Goal: Task Accomplishment & Management: Manage account settings

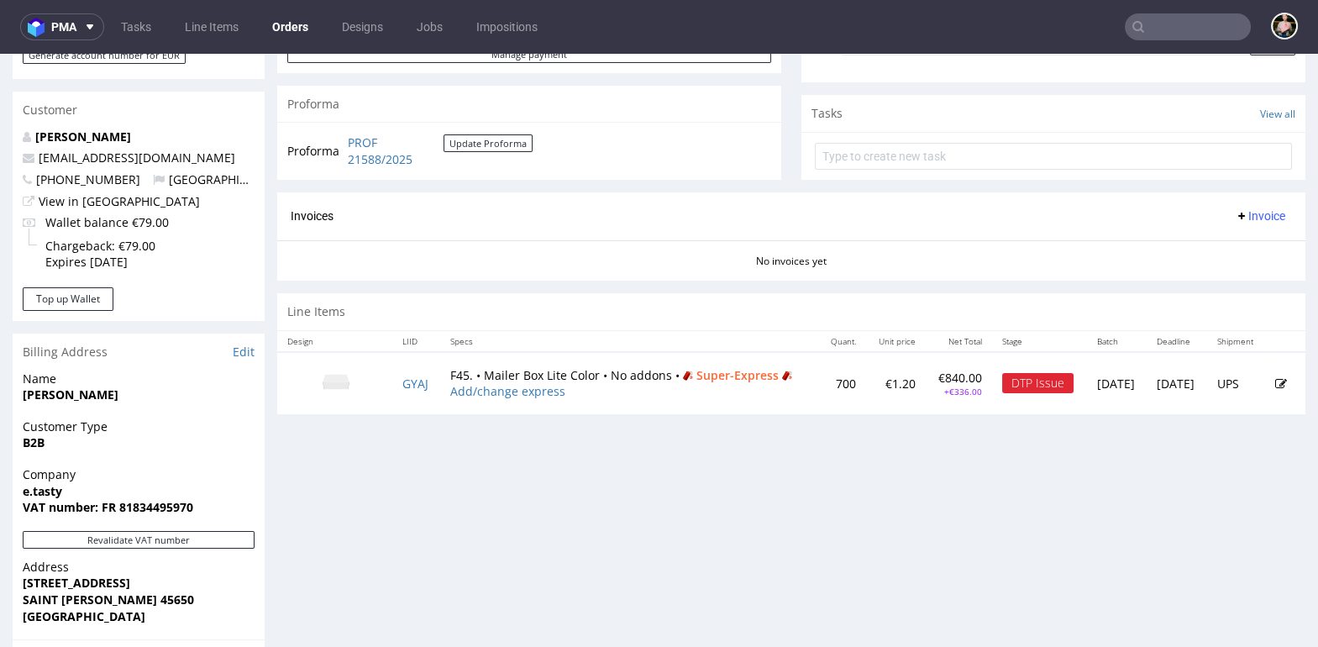
scroll to position [564, 0]
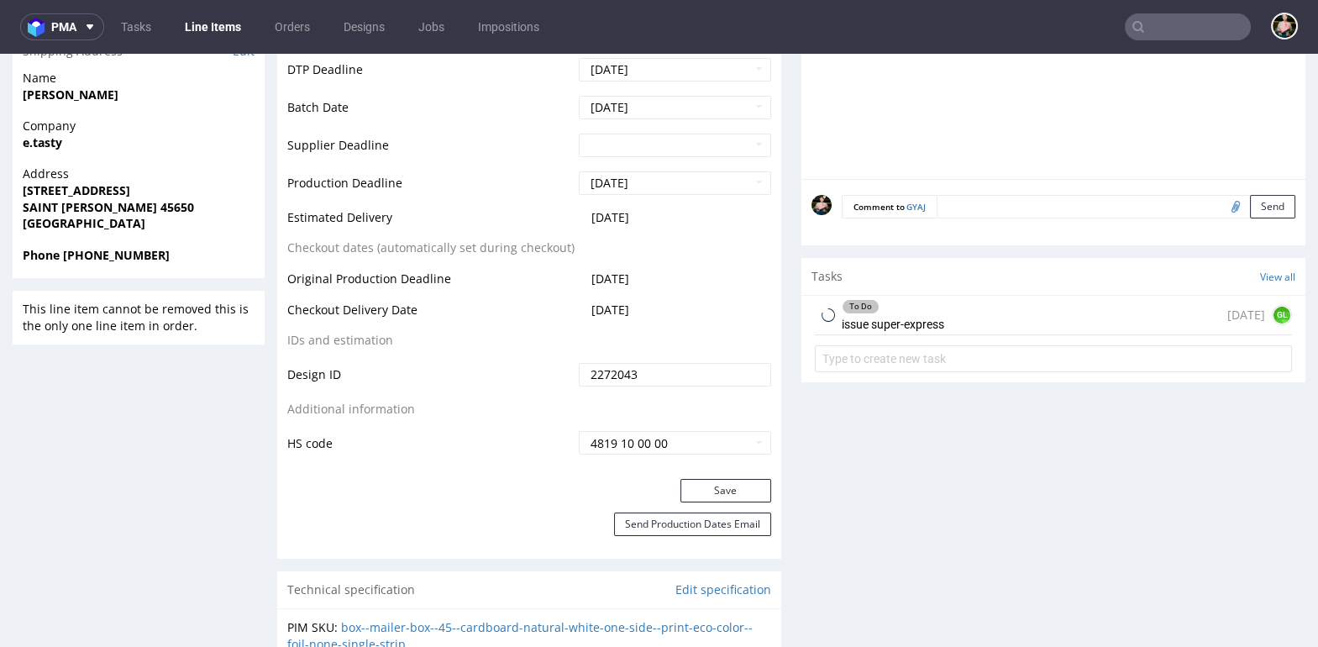
scroll to position [702, 0]
click at [954, 295] on div "To Do issue super-express 1 day ago GL" at bounding box center [1053, 312] width 477 height 39
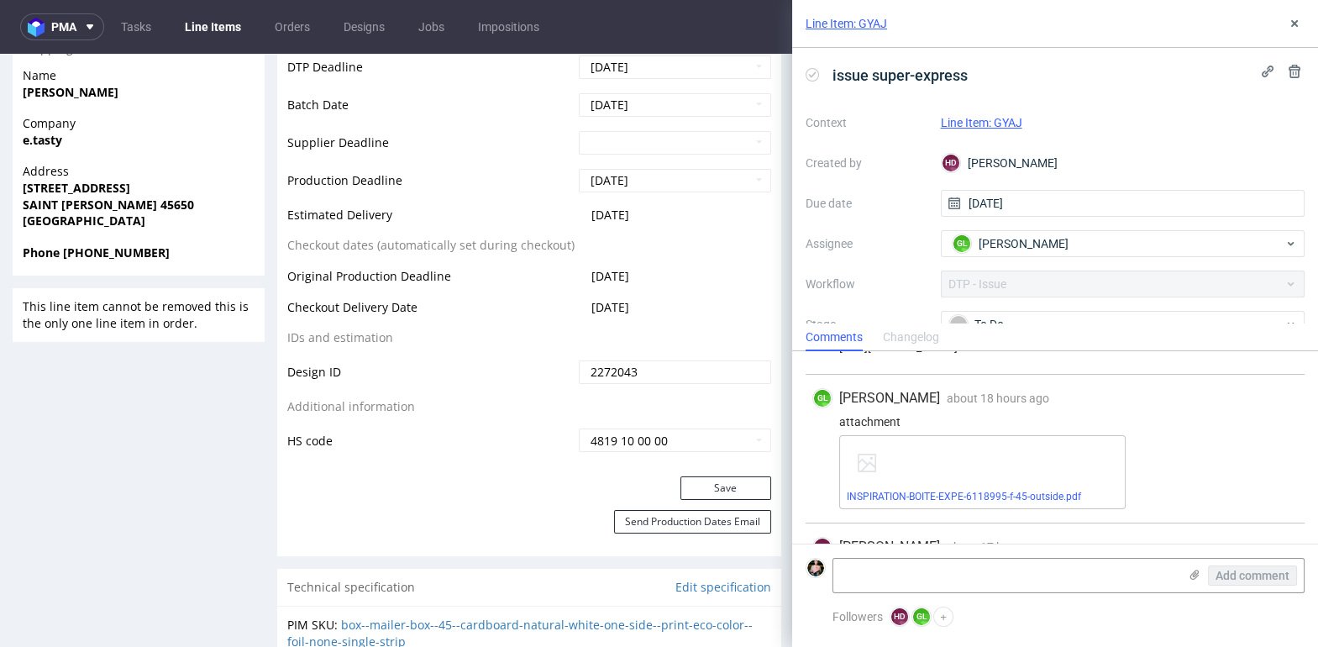
scroll to position [53, 0]
click at [969, 492] on link "INSPIRATION-BOITE-EXPE-6118995-f-45-outside.pdf" at bounding box center [963, 495] width 234 height 12
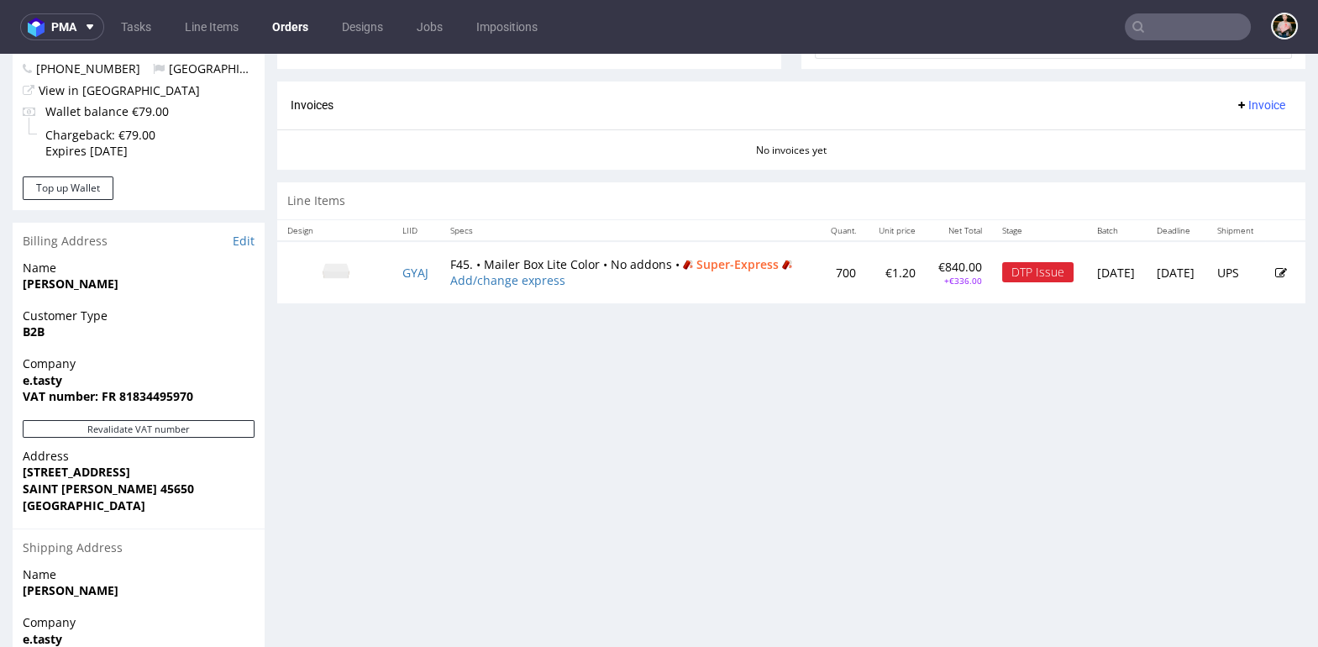
scroll to position [675, 0]
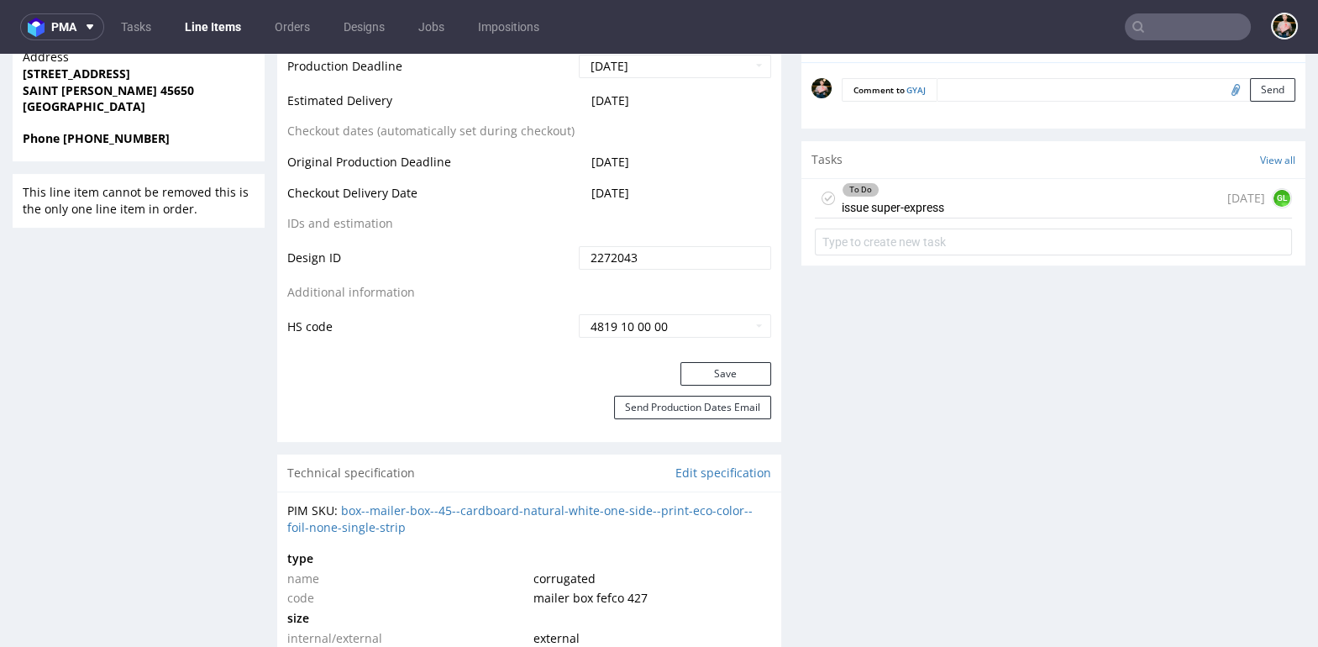
scroll to position [794, 0]
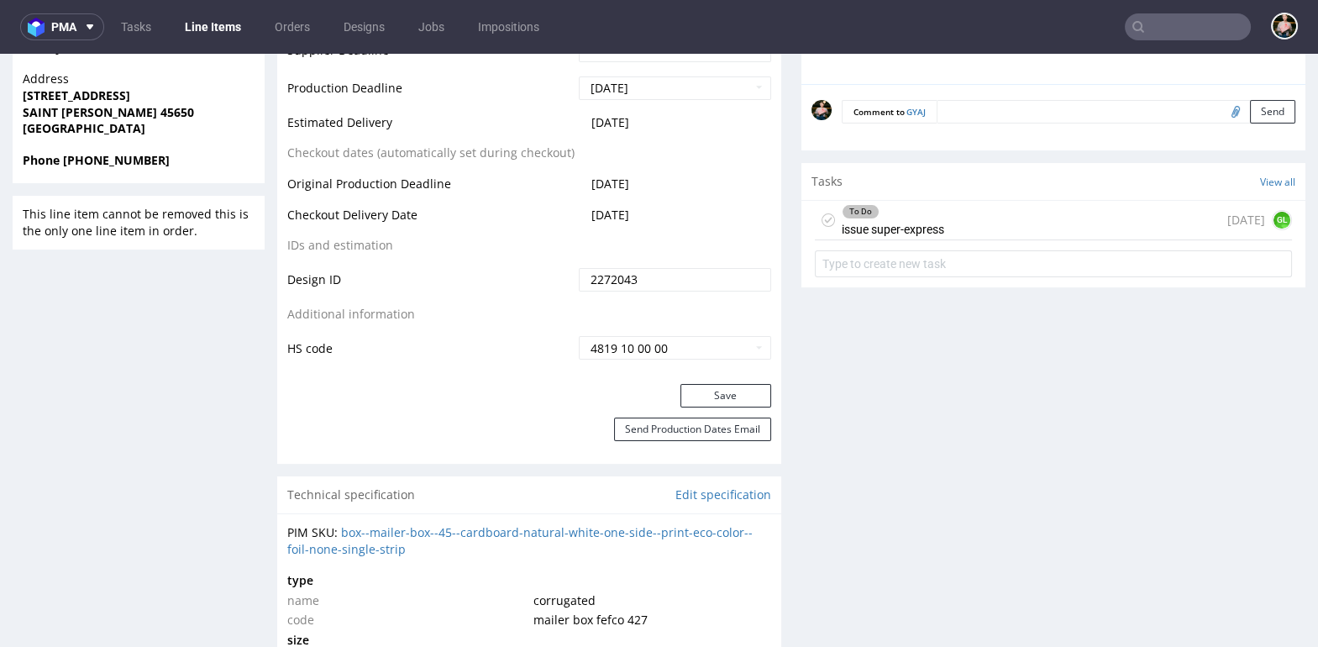
click at [964, 223] on div "To Do issue super-express 1 day ago GL" at bounding box center [1053, 220] width 477 height 39
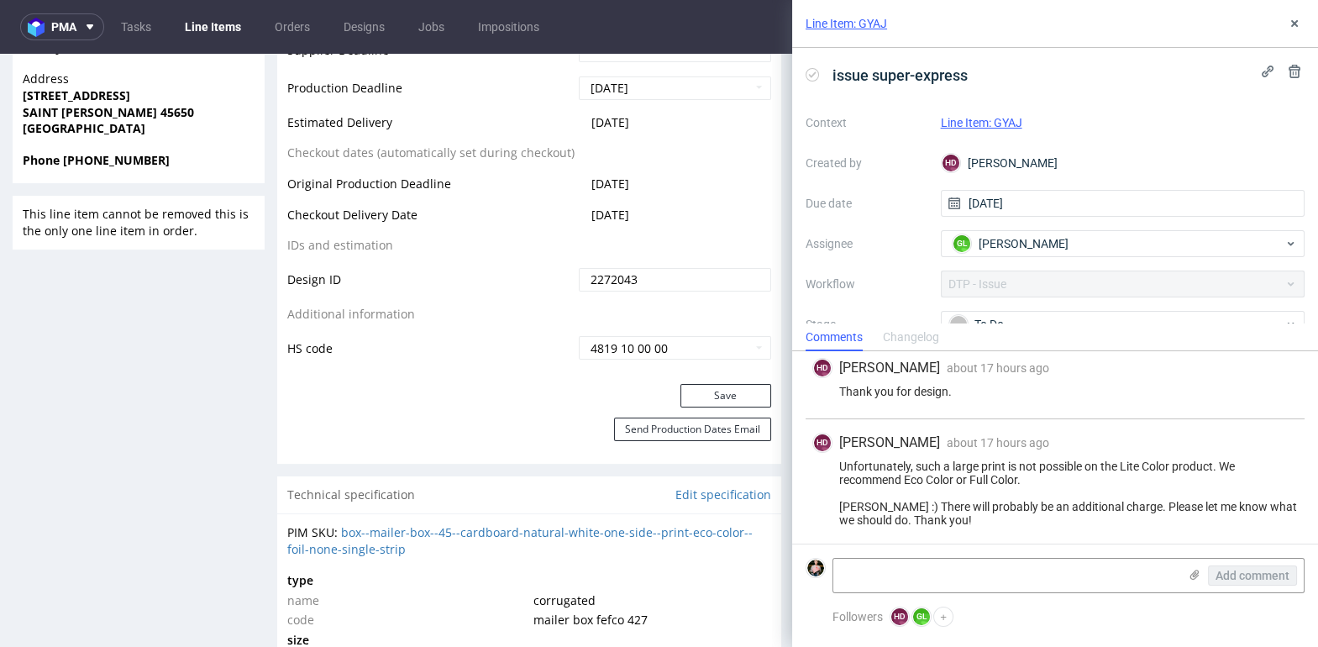
scroll to position [231, 0]
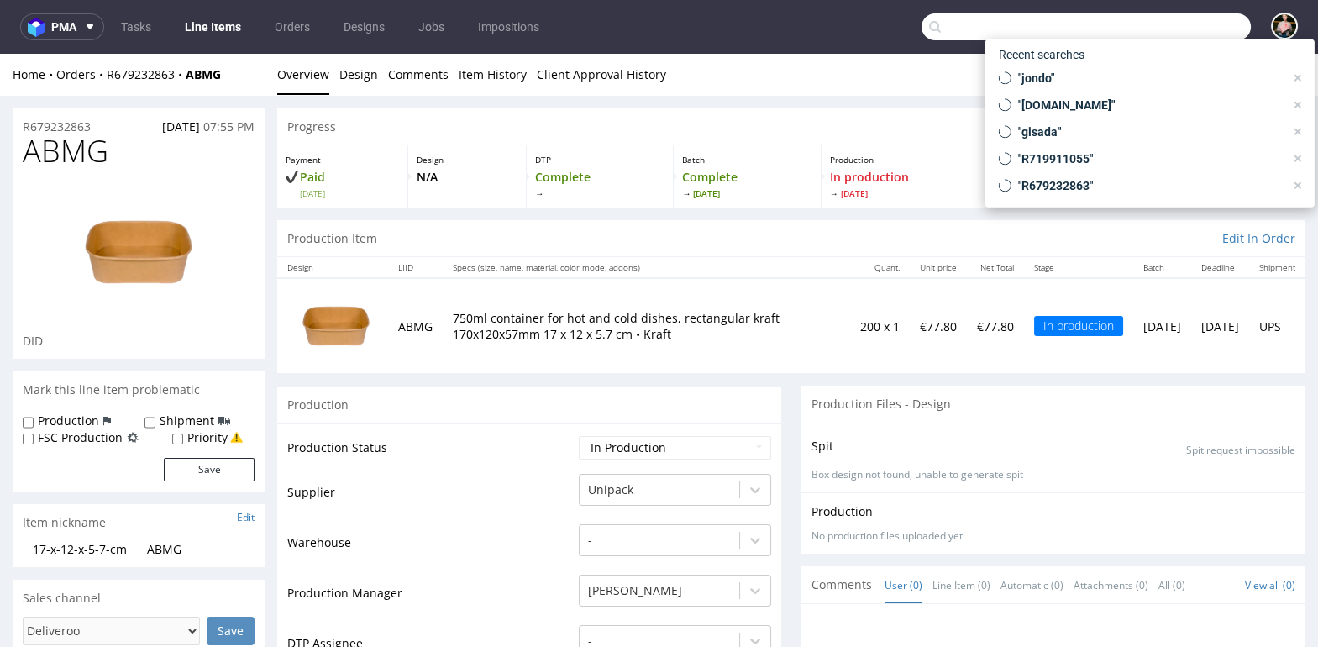
scroll to position [4, 0]
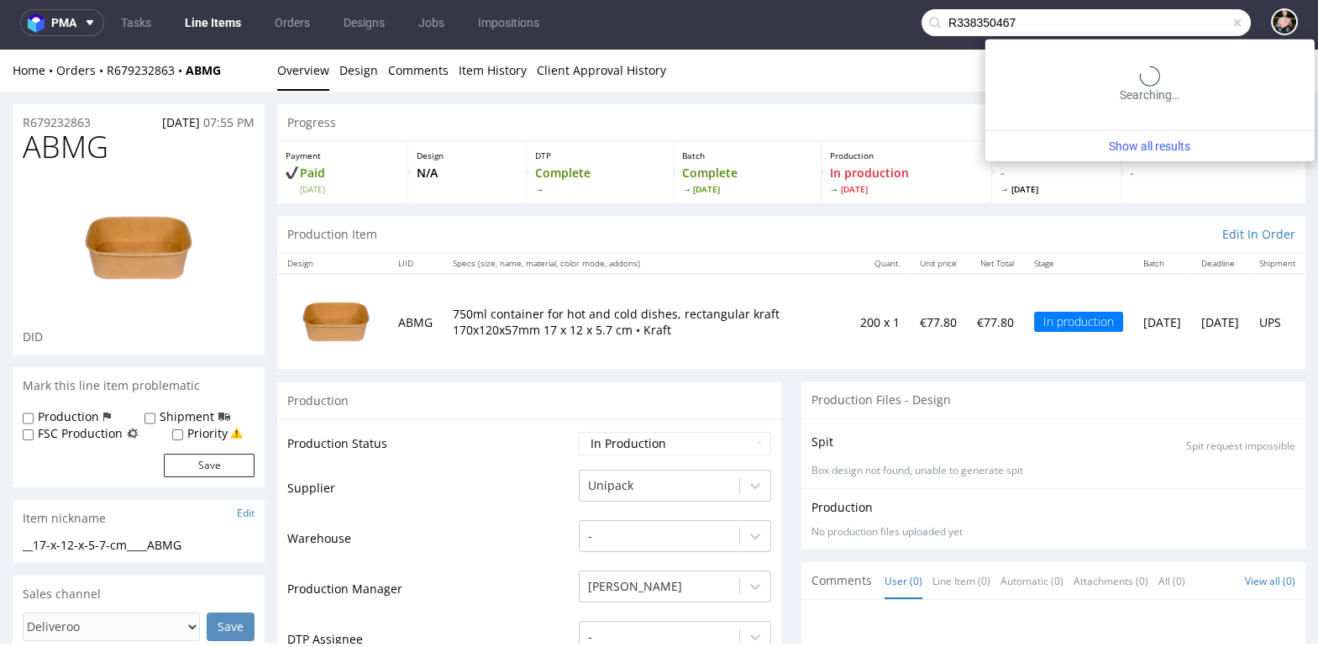
type input "R338350467"
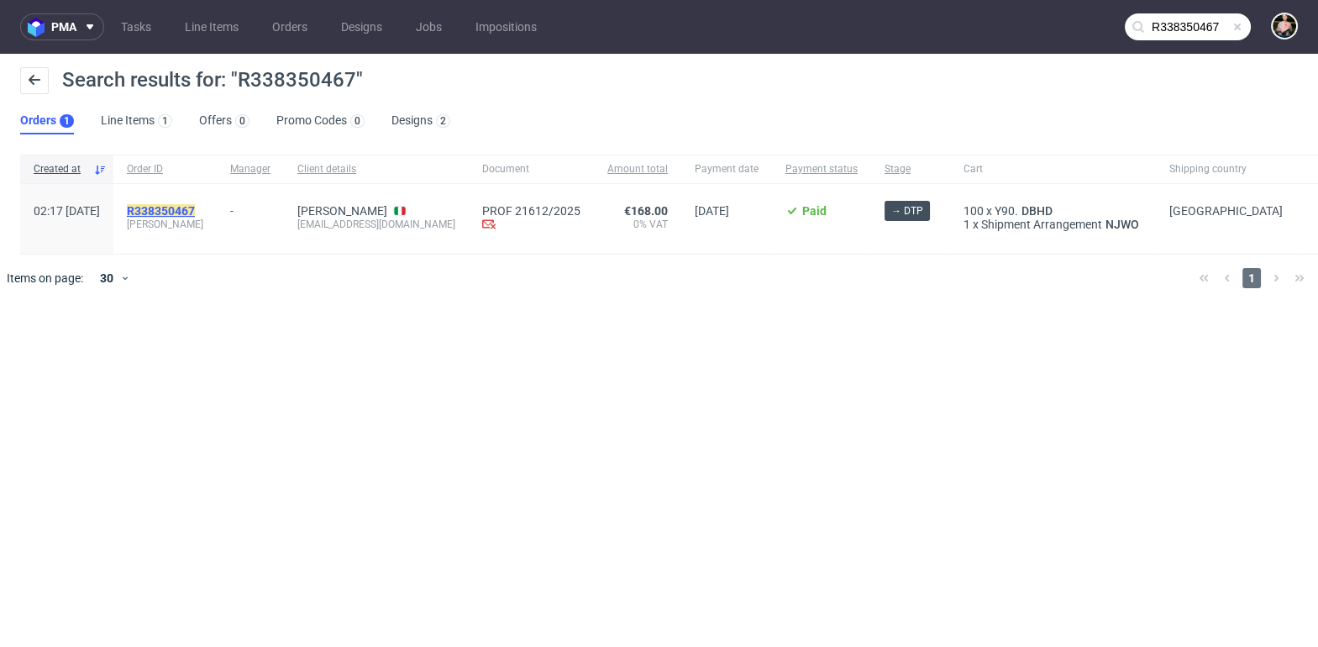
click at [195, 211] on mark "R338350467" at bounding box center [161, 210] width 68 height 13
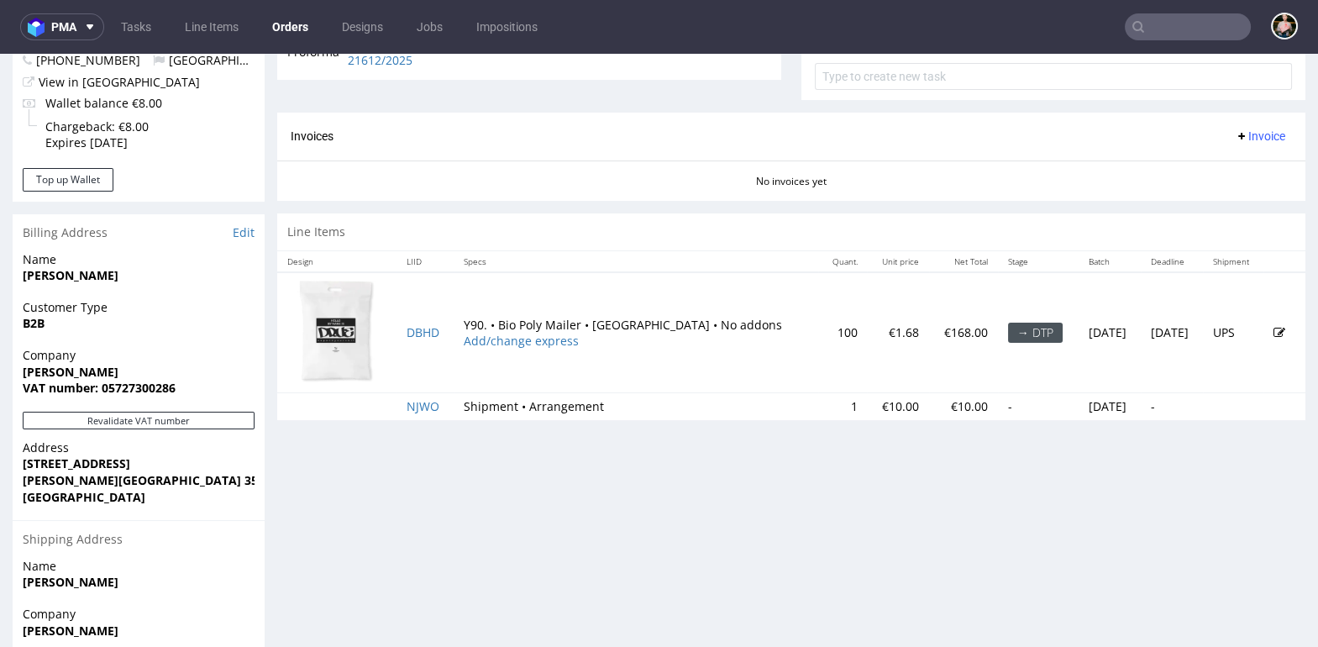
scroll to position [863, 0]
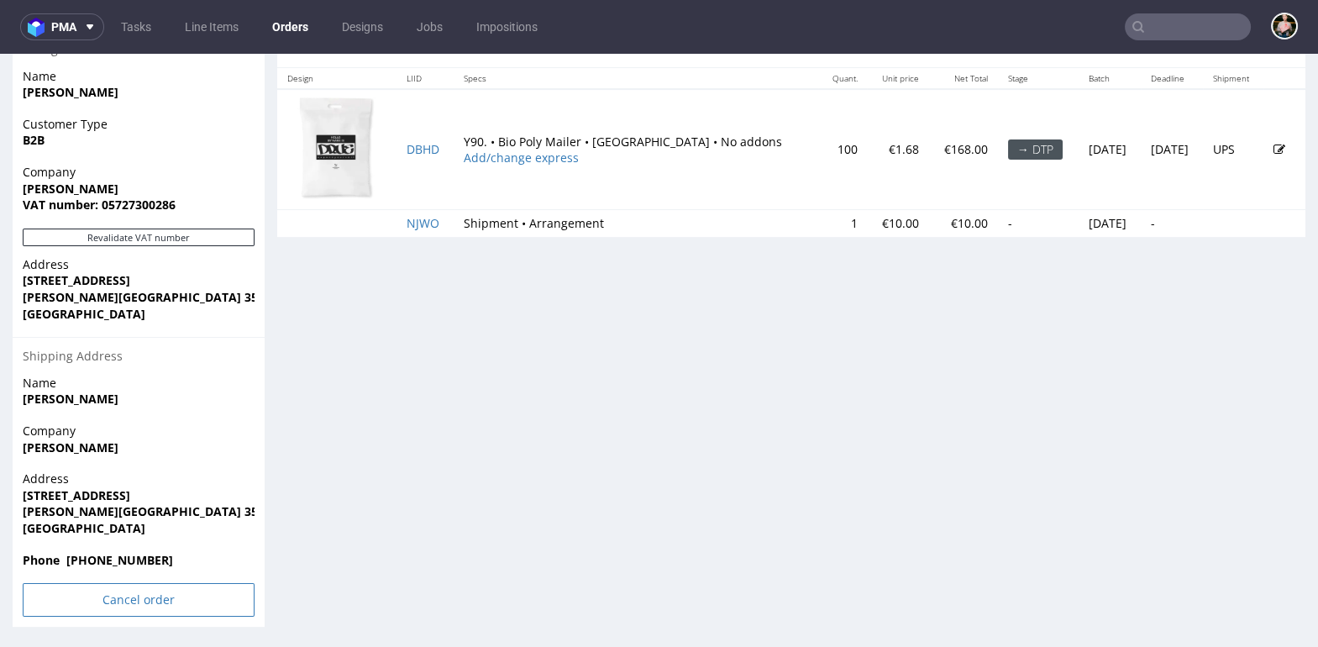
click at [106, 599] on input "Cancel order" at bounding box center [139, 600] width 232 height 34
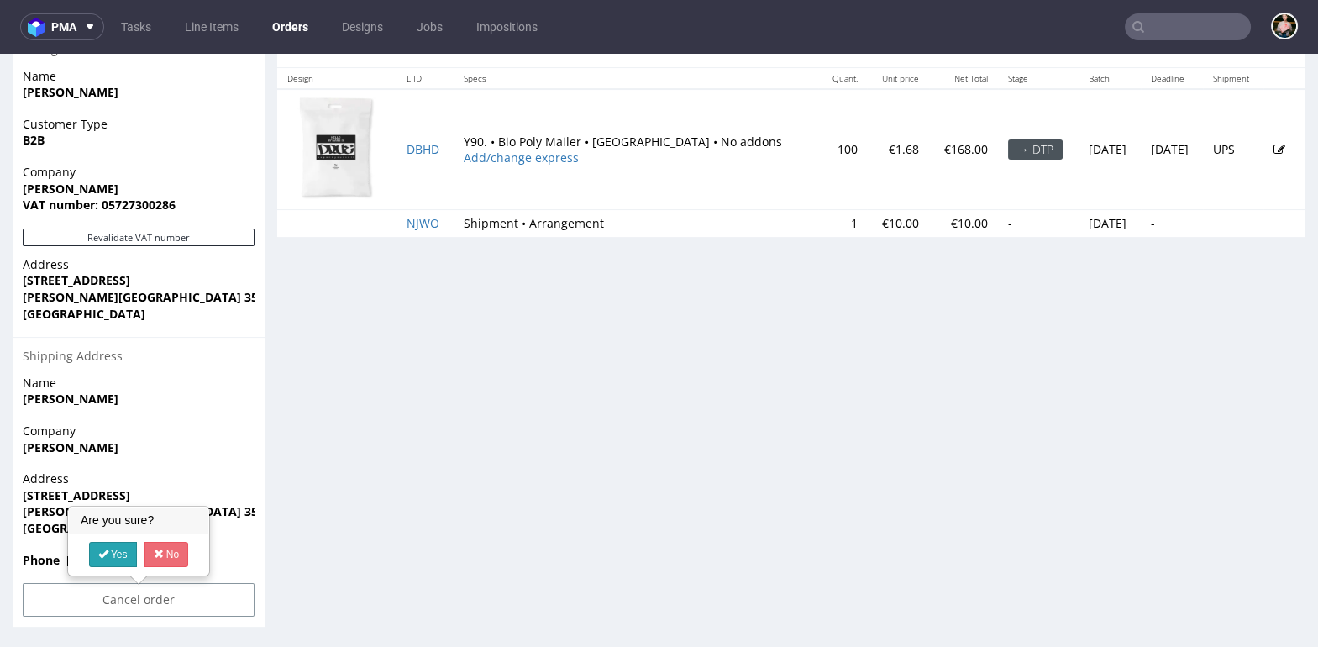
click at [108, 553] on icon at bounding box center [103, 554] width 10 height 12
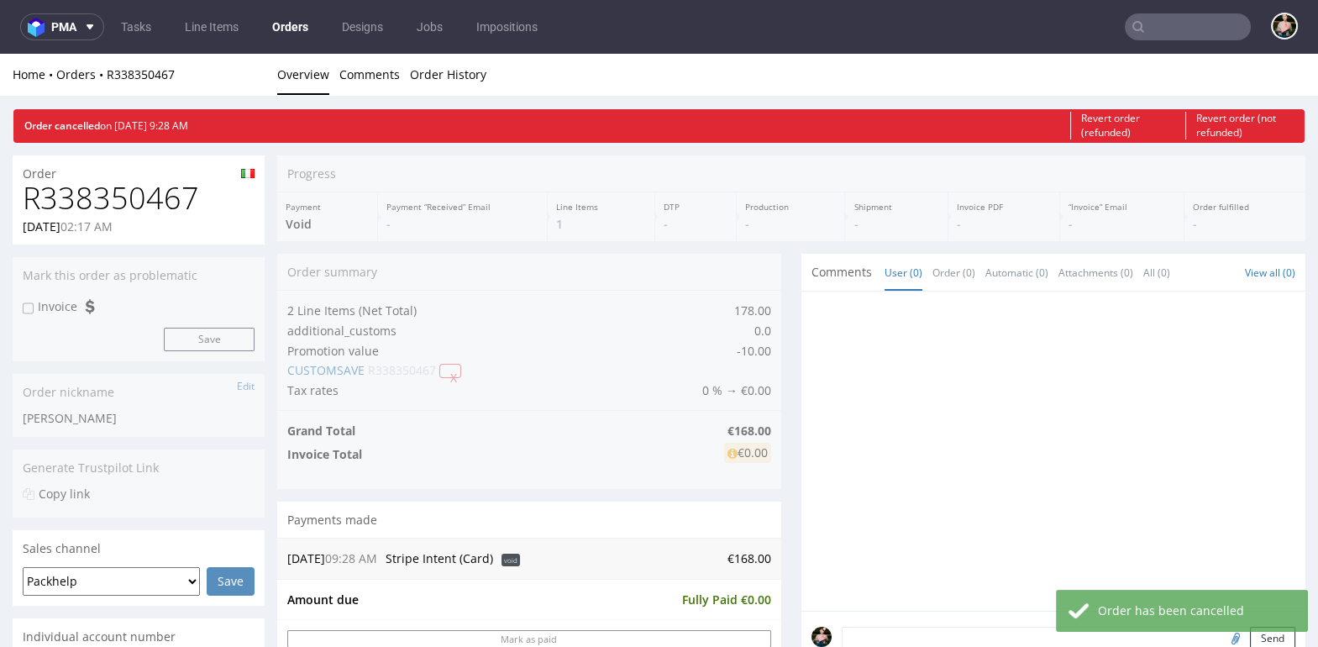
scroll to position [0, 0]
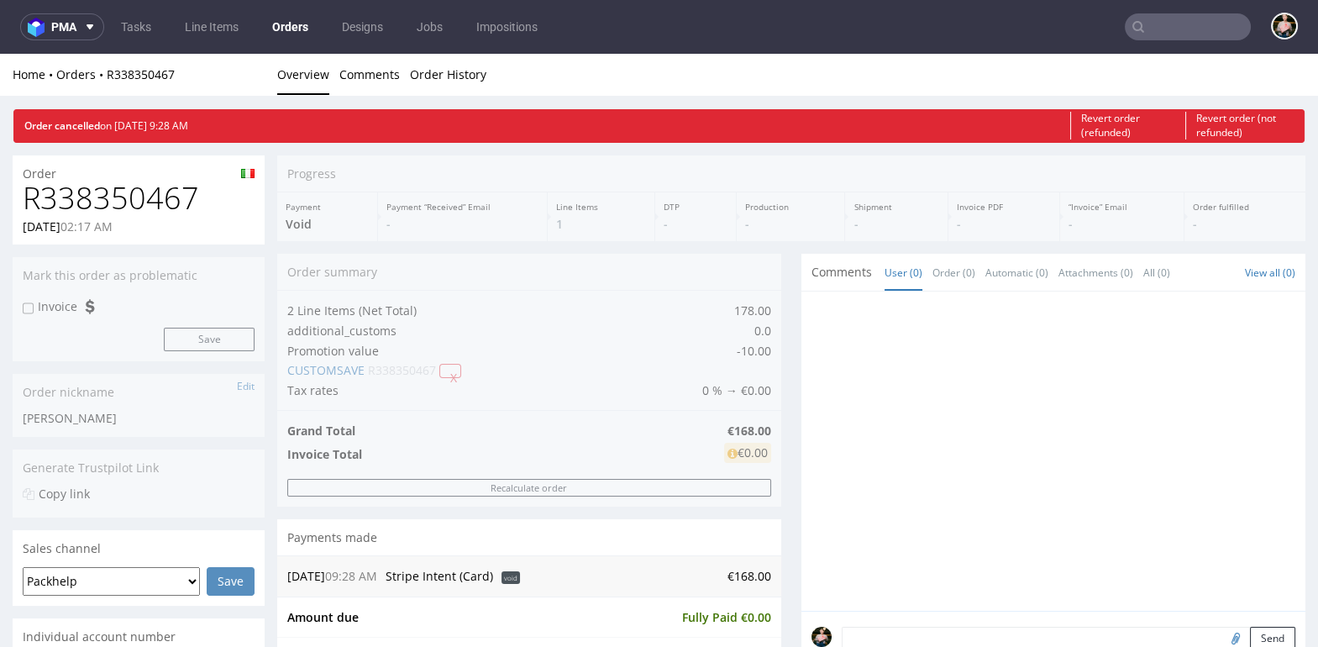
click at [1194, 24] on input "text" at bounding box center [1187, 26] width 126 height 27
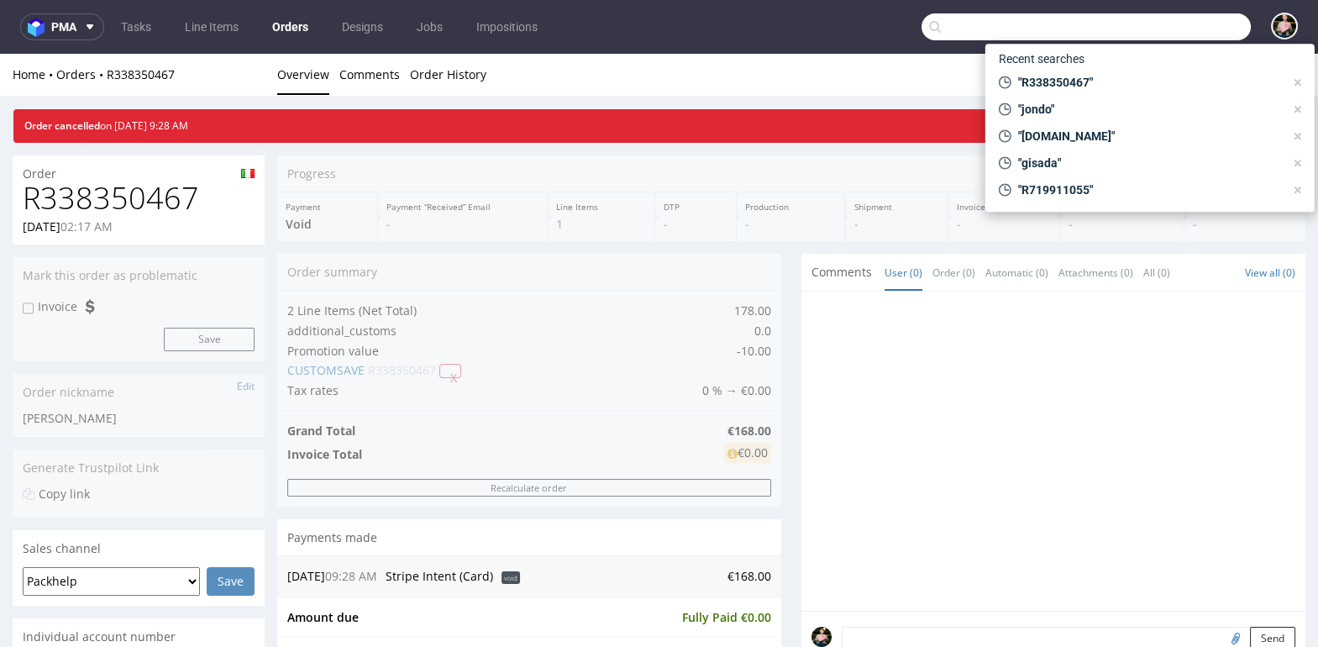
paste input "R459806416"
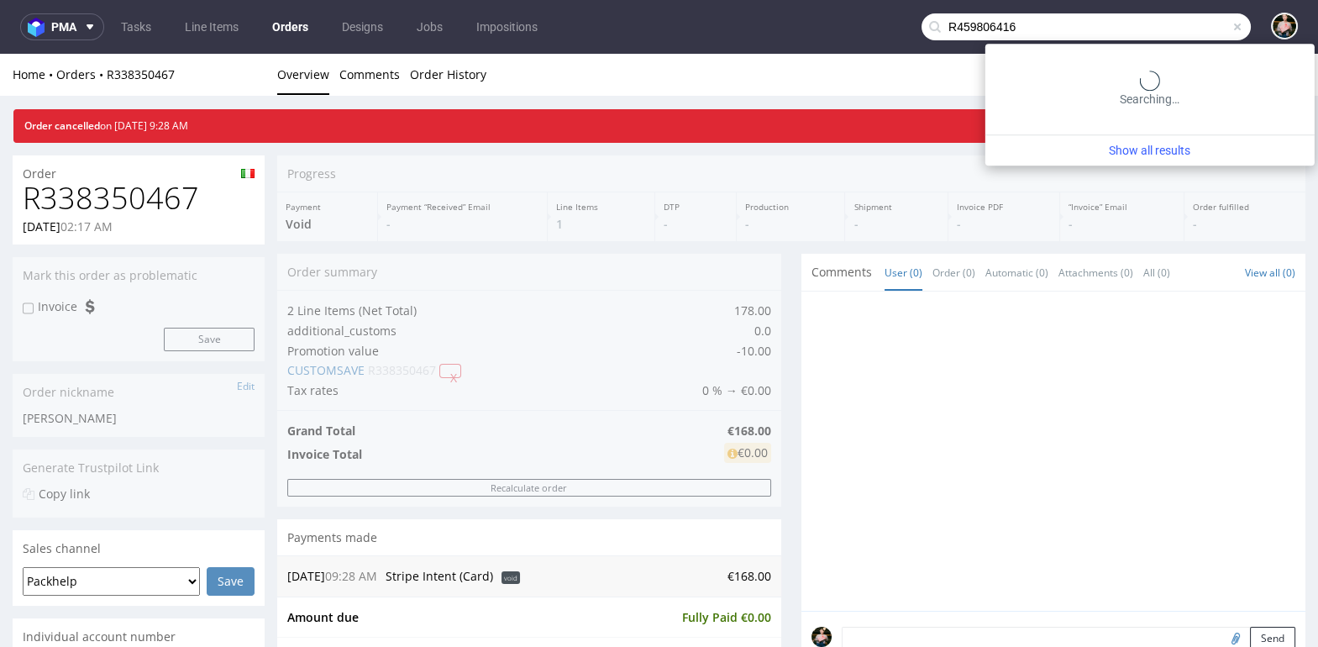
type input "R459806416"
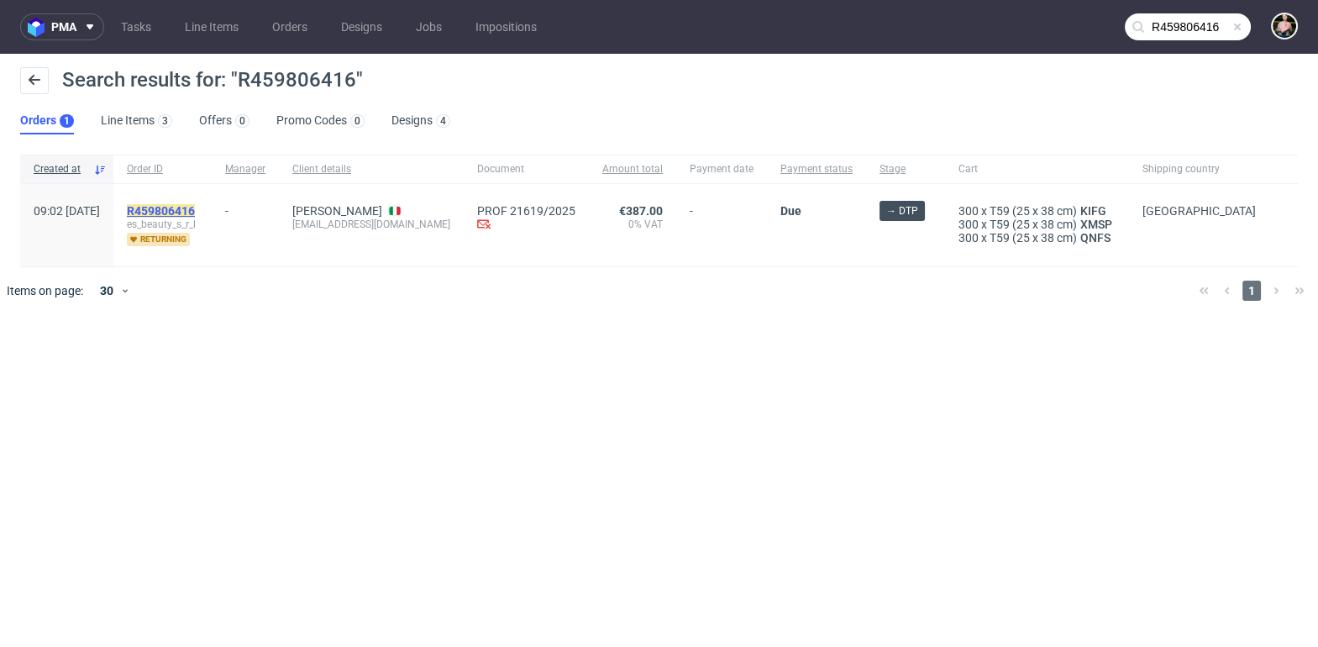
click at [195, 208] on mark "R459806416" at bounding box center [161, 210] width 68 height 13
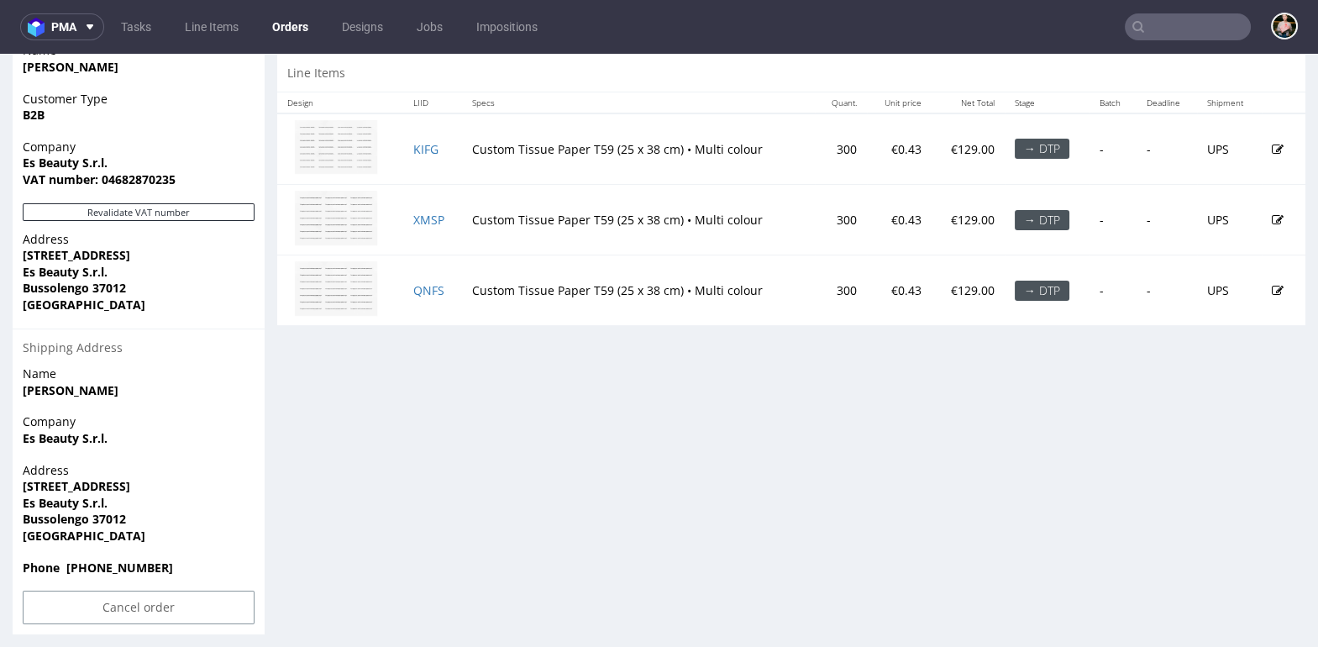
scroll to position [850, 0]
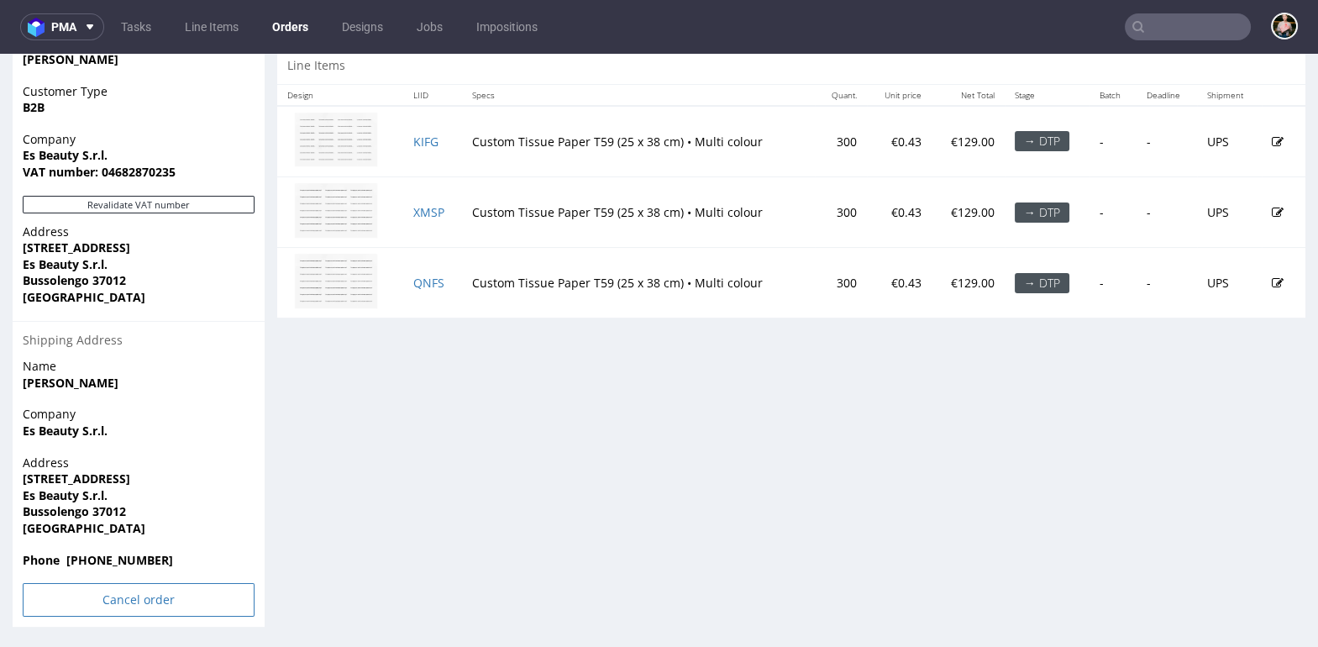
click at [96, 610] on input "Cancel order" at bounding box center [139, 600] width 232 height 34
click at [113, 548] on link "Yes" at bounding box center [113, 554] width 48 height 25
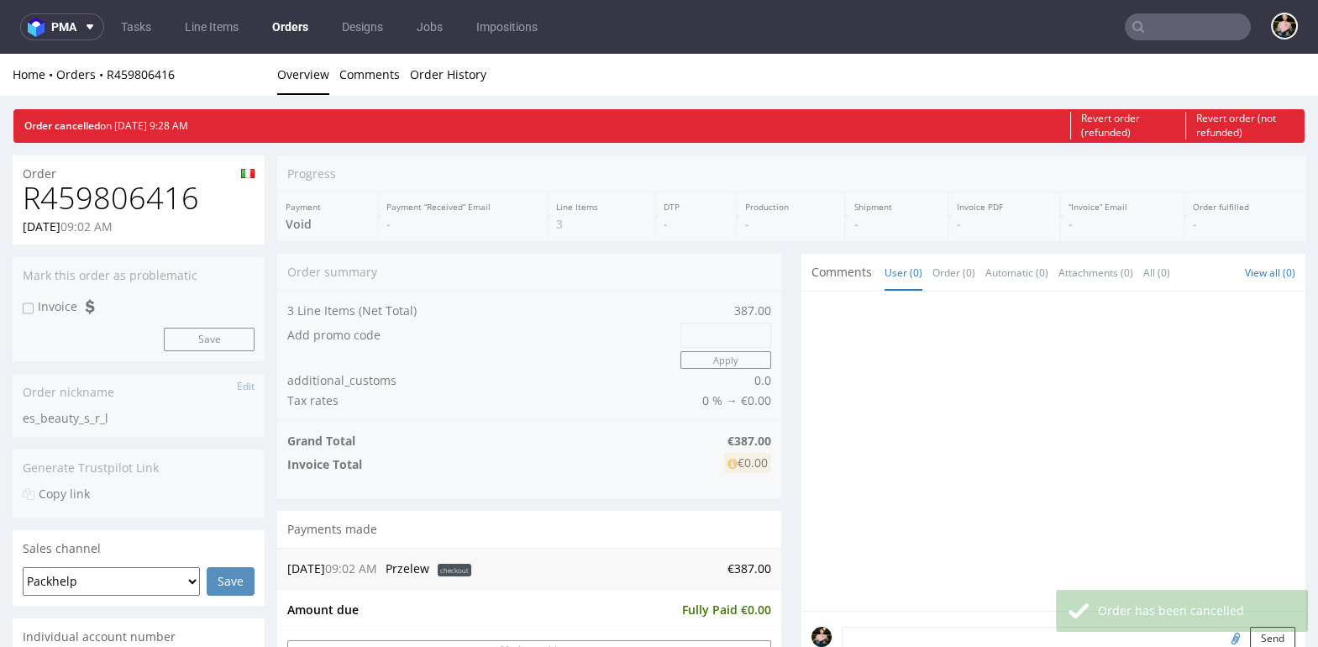
scroll to position [0, 0]
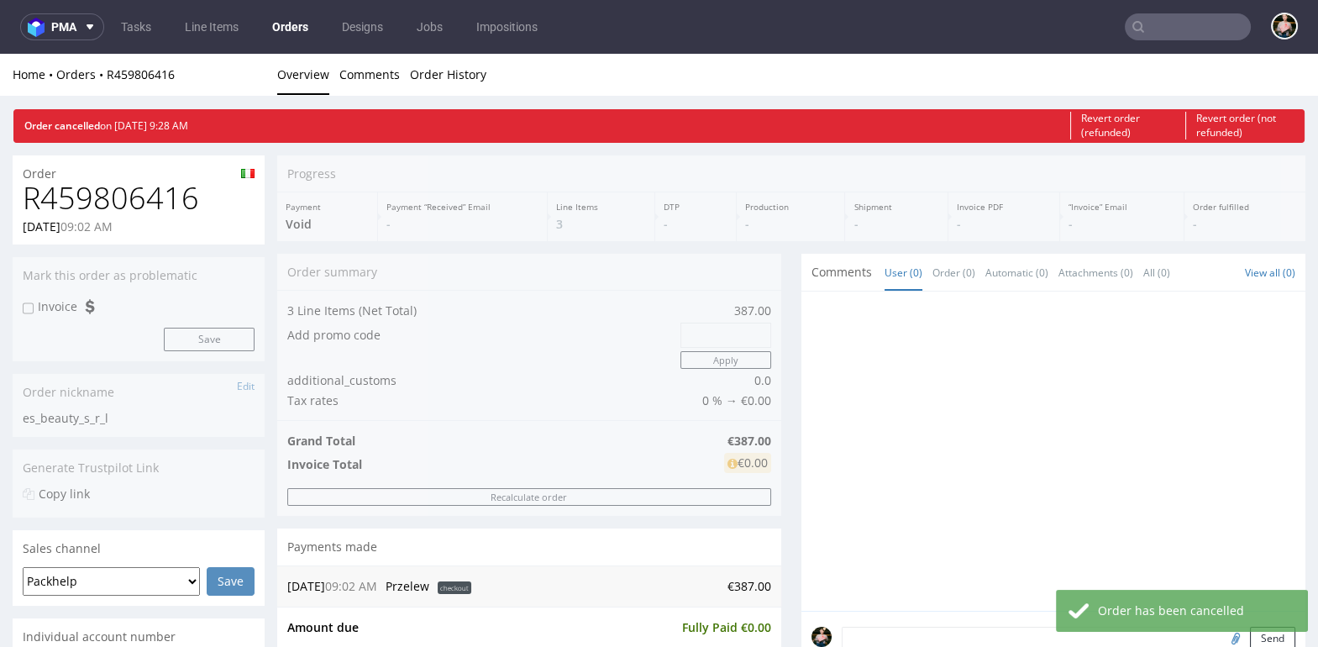
click at [1164, 36] on input "text" at bounding box center [1187, 26] width 126 height 27
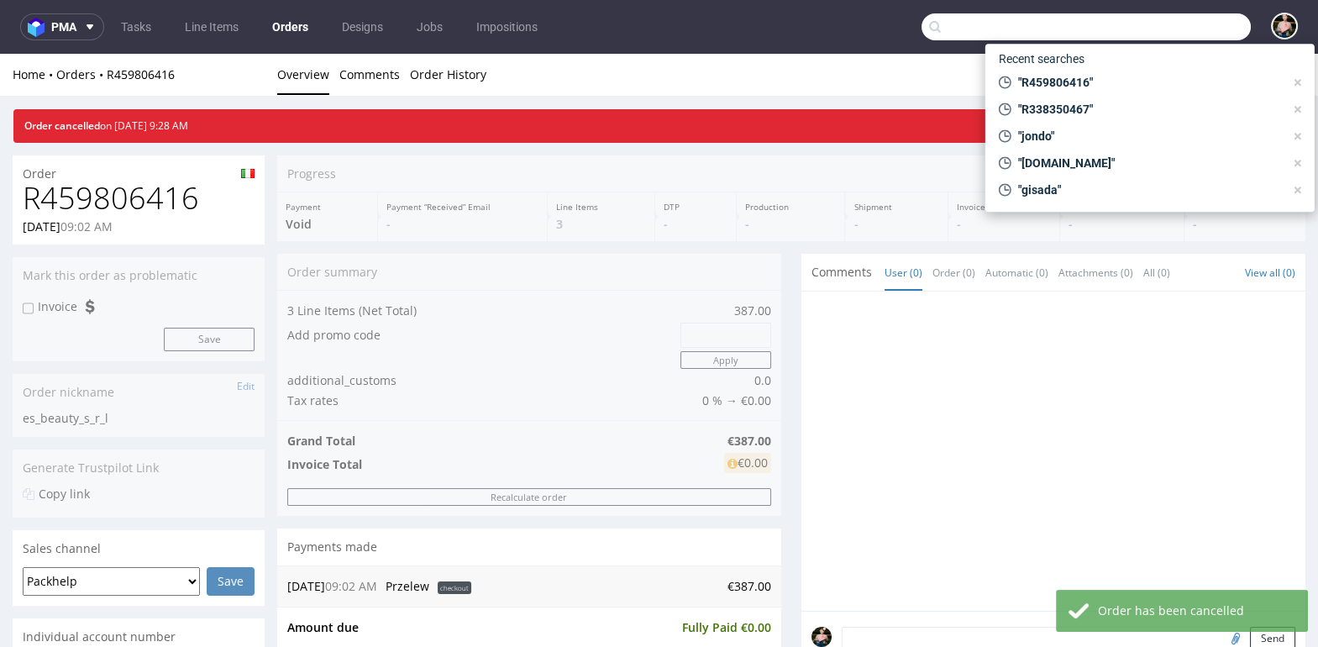
paste input "R056538798"
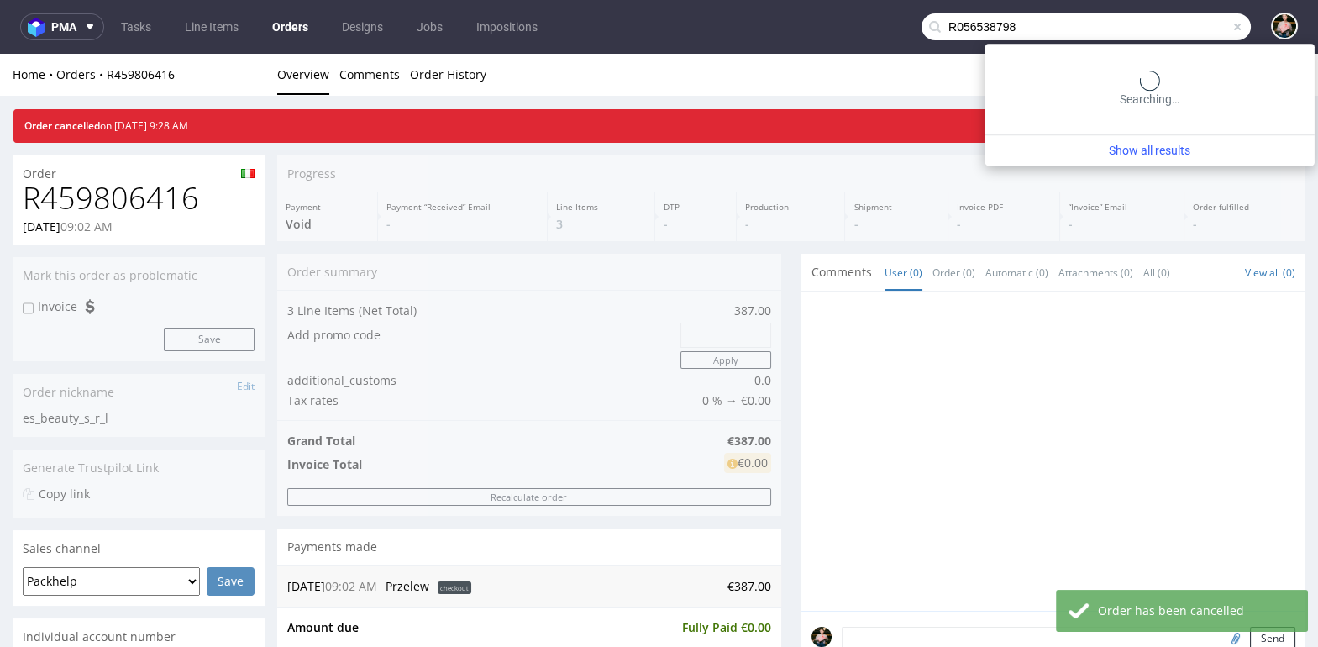
type input "R056538798"
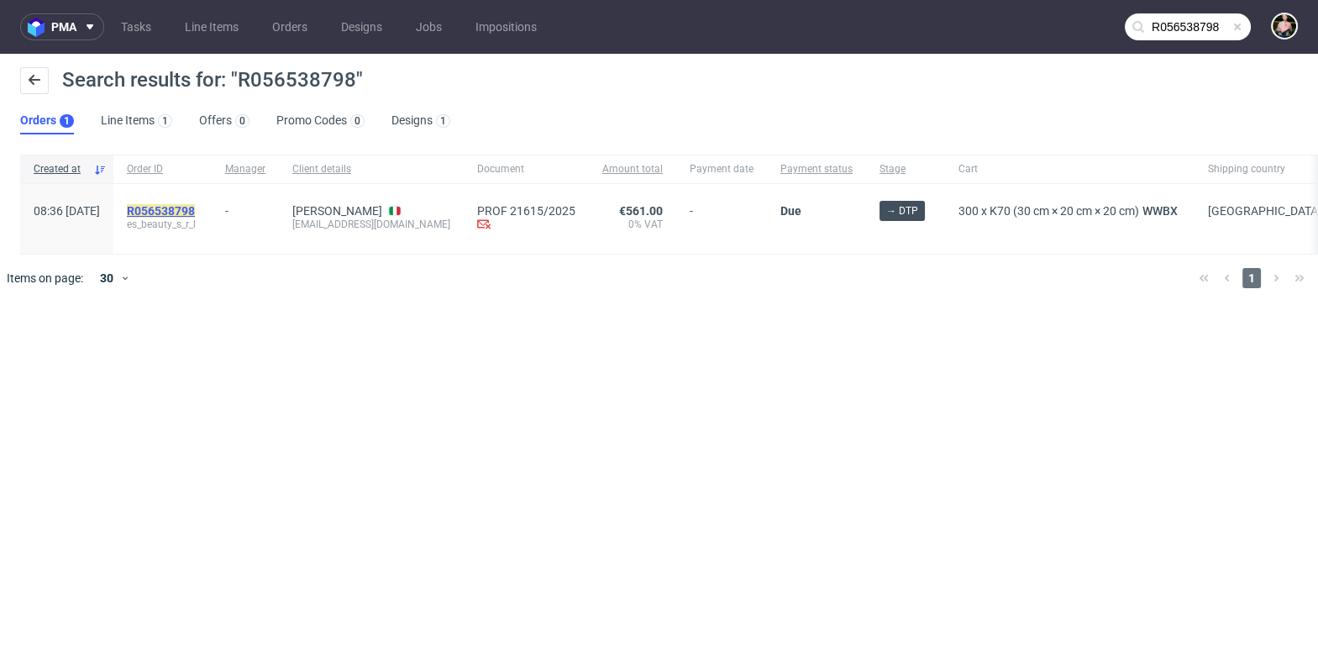
click at [195, 208] on mark "R056538798" at bounding box center [161, 210] width 68 height 13
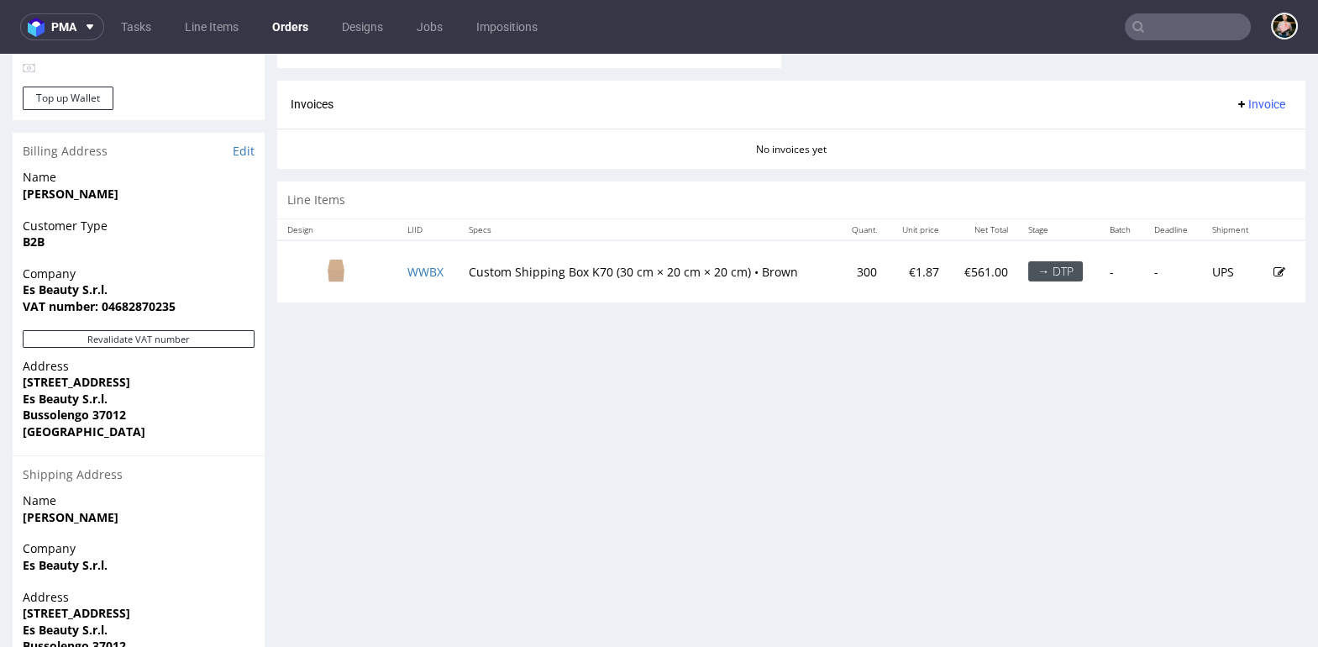
scroll to position [850, 0]
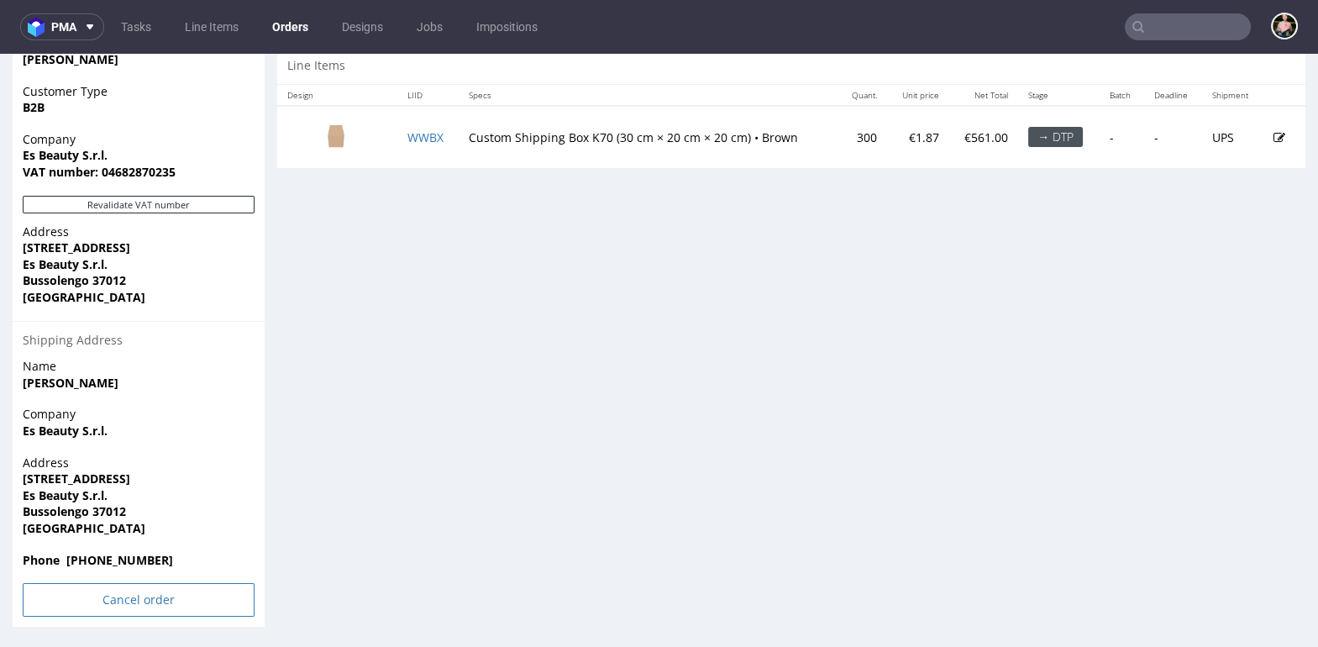
click at [124, 598] on input "Cancel order" at bounding box center [139, 600] width 232 height 34
click at [121, 551] on link "Yes" at bounding box center [113, 554] width 48 height 25
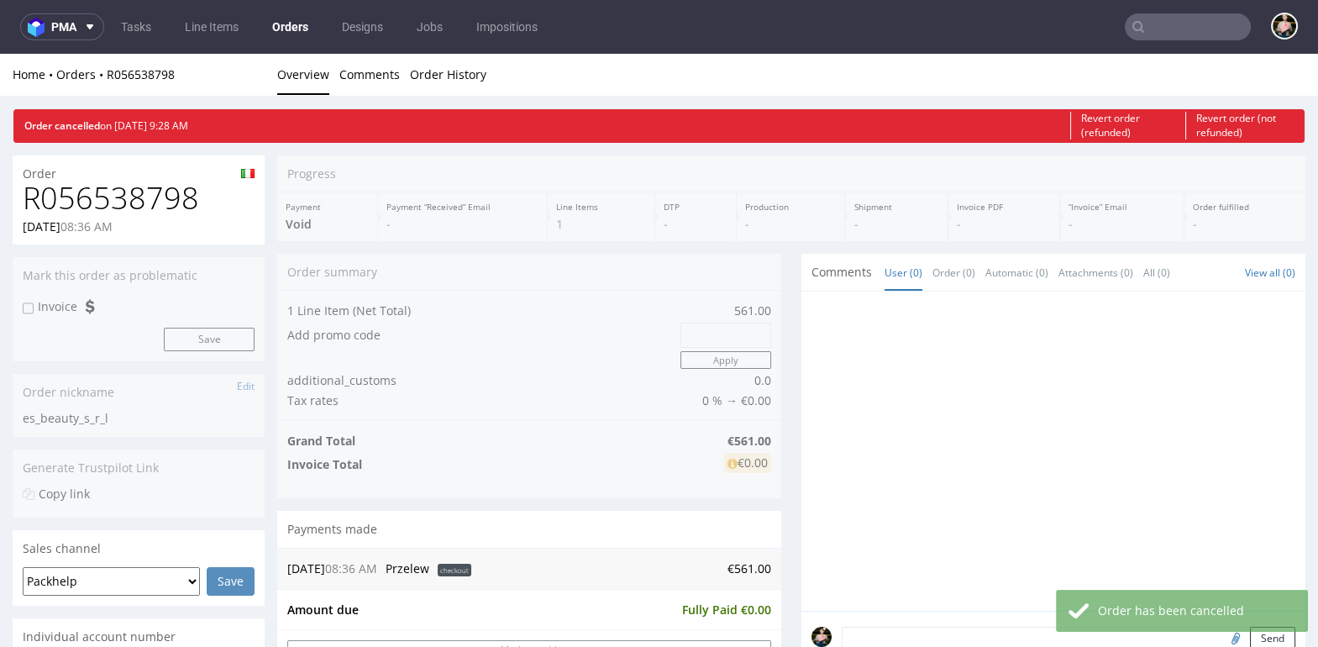
scroll to position [0, 0]
